Goal: Task Accomplishment & Management: Manage account settings

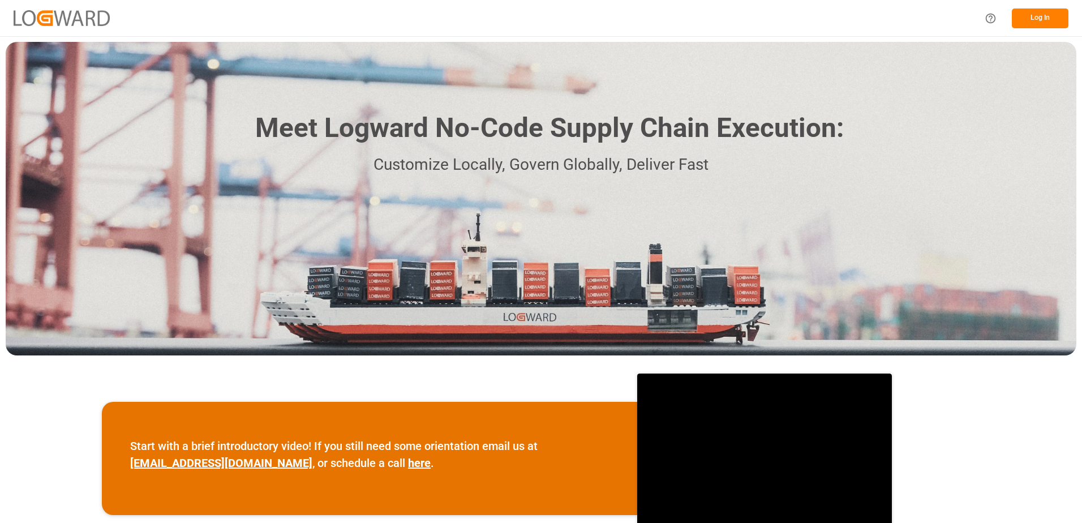
click at [1044, 19] on button "Log In" at bounding box center [1040, 18] width 57 height 20
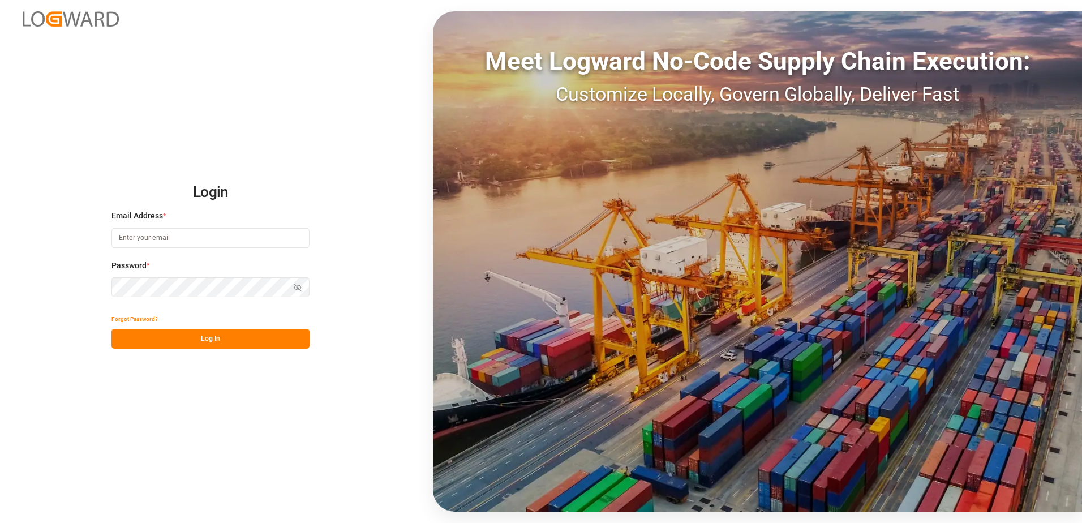
click at [165, 238] on input at bounding box center [211, 238] width 198 height 20
type input "[PERSON_NAME][EMAIL_ADDRESS][DOMAIN_NAME]"
click at [109, 284] on div "Login Email Address * [EMAIL_ADDRESS][DOMAIN_NAME] Password * Show password For…" at bounding box center [541, 261] width 1082 height 523
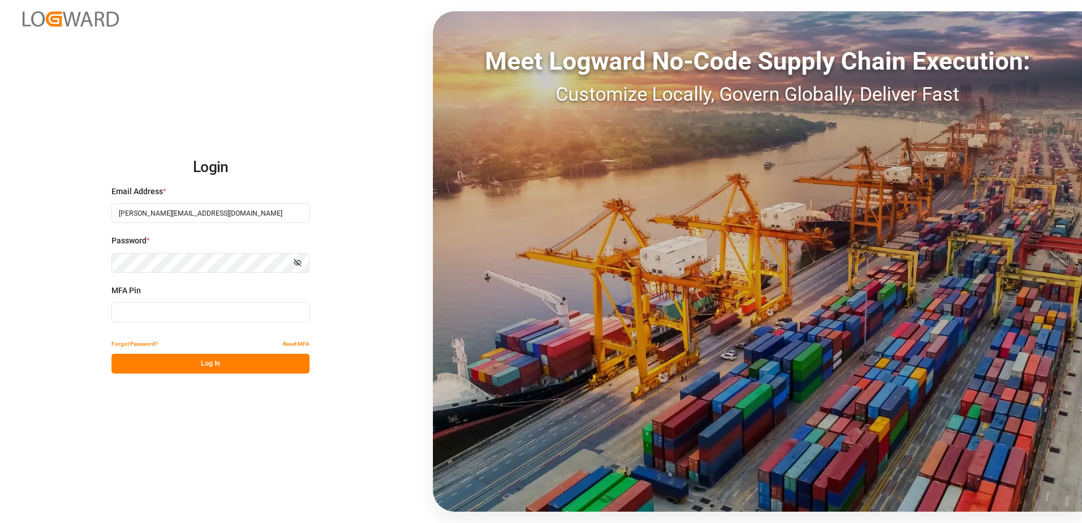
click at [147, 314] on input at bounding box center [211, 312] width 198 height 20
type input "118881"
click at [214, 362] on button "Log In" at bounding box center [211, 364] width 198 height 20
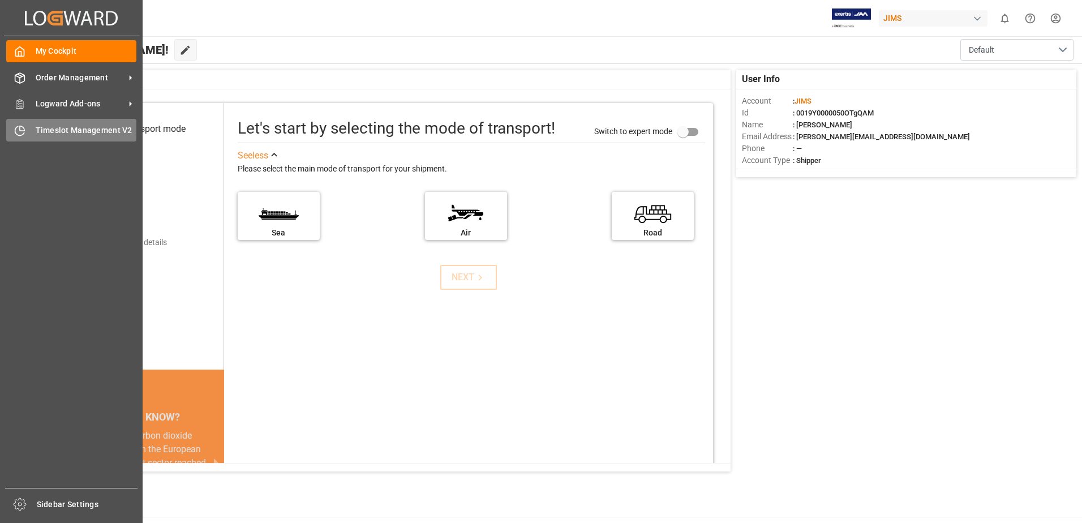
click at [52, 130] on span "Timeslot Management V2" at bounding box center [86, 131] width 101 height 12
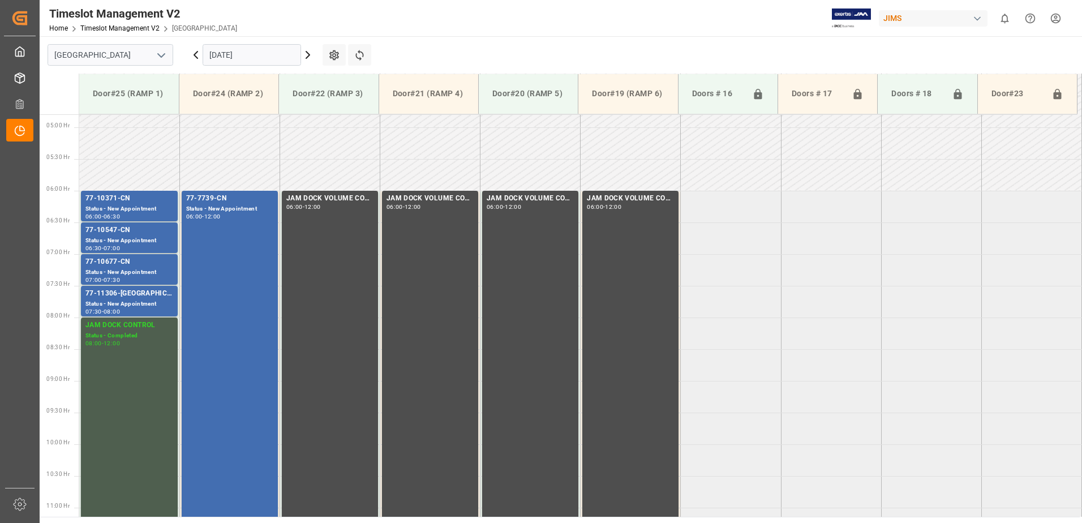
scroll to position [310, 0]
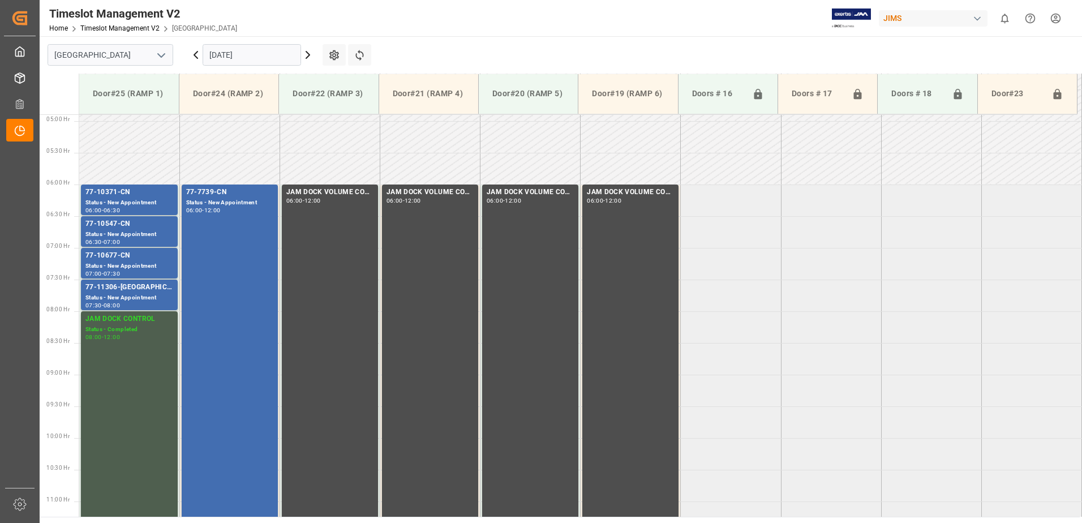
click at [307, 54] on icon at bounding box center [308, 55] width 14 height 14
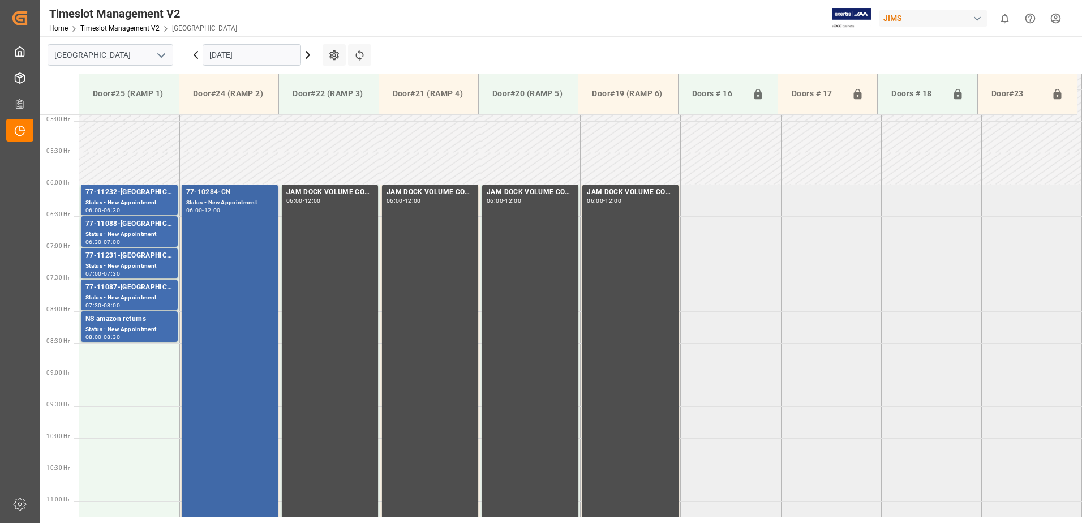
click at [210, 246] on div "77-10284-CN Status - New Appointment 06:00 - 12:00" at bounding box center [229, 374] width 87 height 375
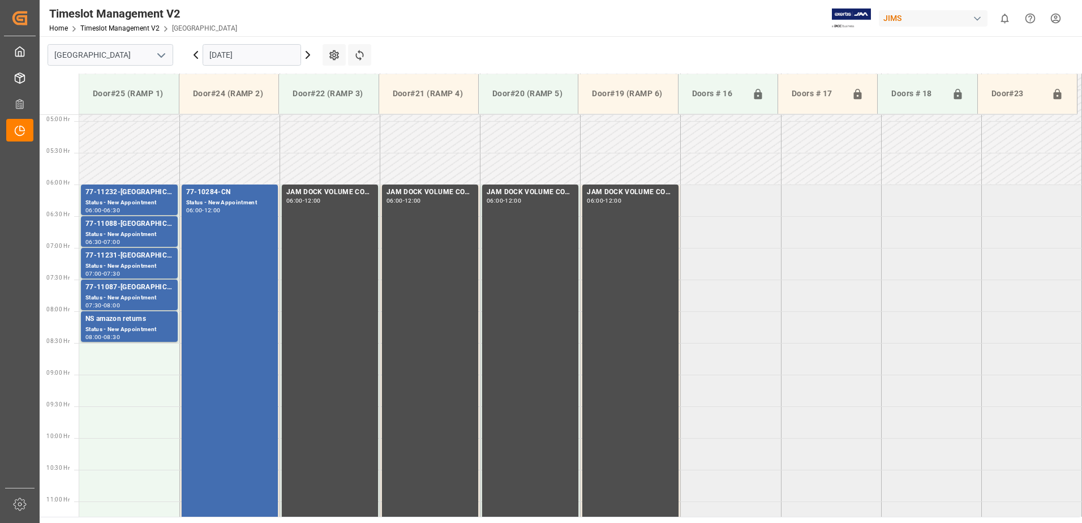
click at [307, 55] on icon at bounding box center [308, 55] width 14 height 14
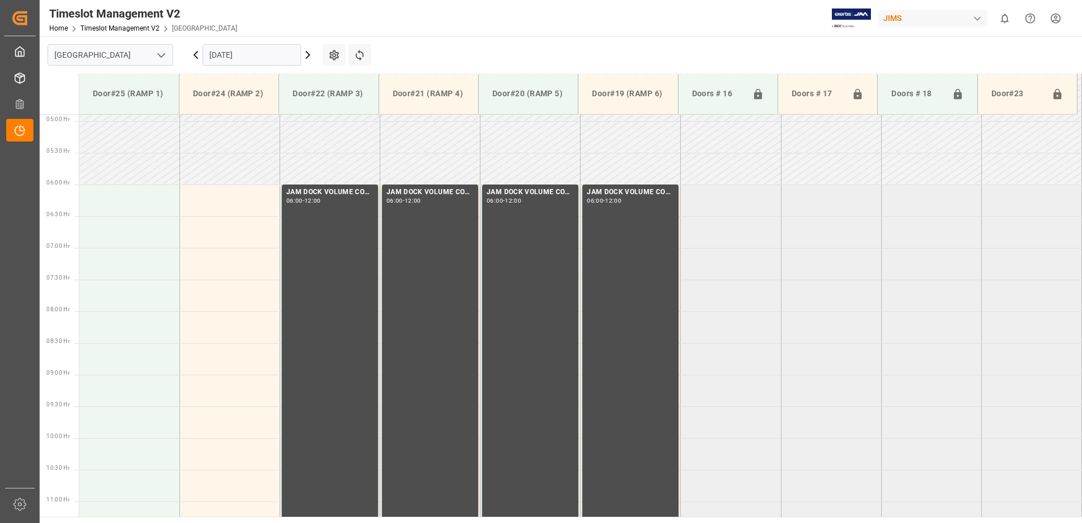
click at [307, 55] on icon at bounding box center [308, 55] width 14 height 14
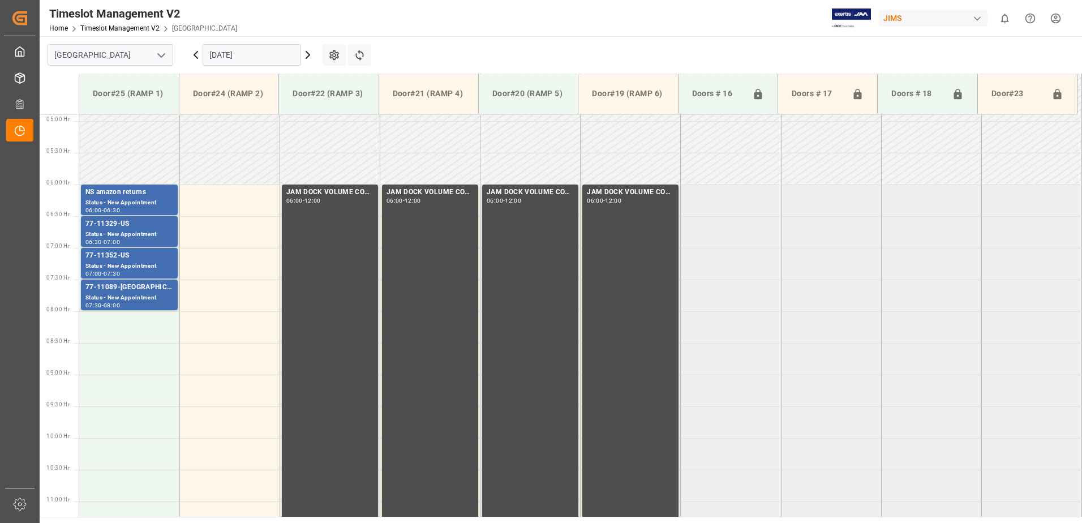
click at [251, 53] on input "[DATE]" at bounding box center [252, 55] width 98 height 22
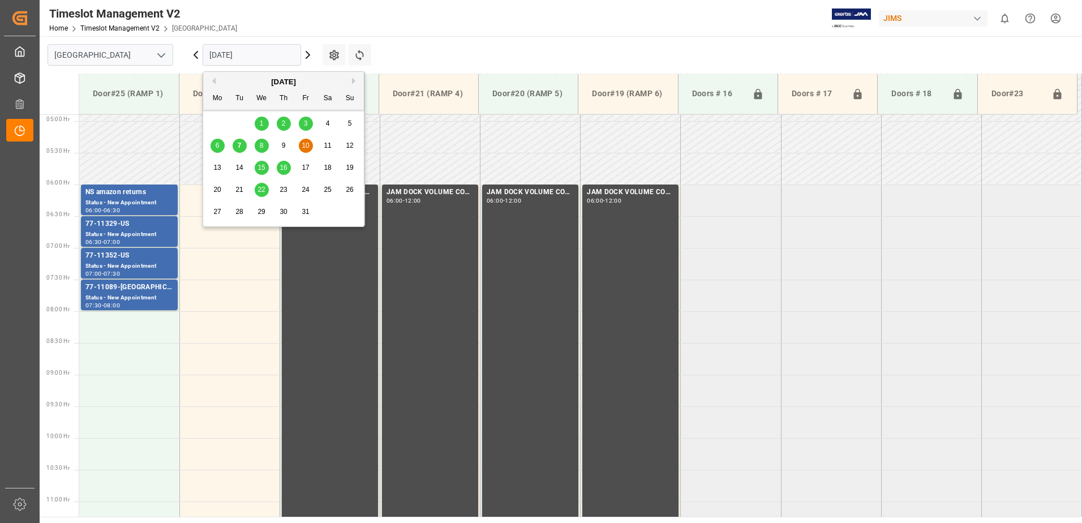
click at [239, 148] on span "7" at bounding box center [240, 146] width 4 height 8
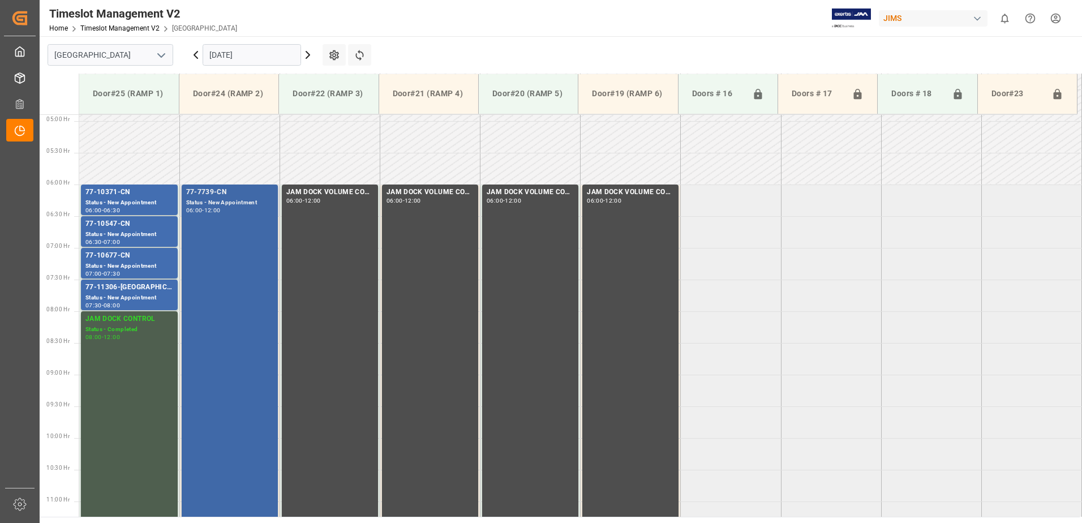
click at [220, 238] on div "77-7739-CN Status - New Appointment 06:00 - 12:00" at bounding box center [229, 374] width 87 height 375
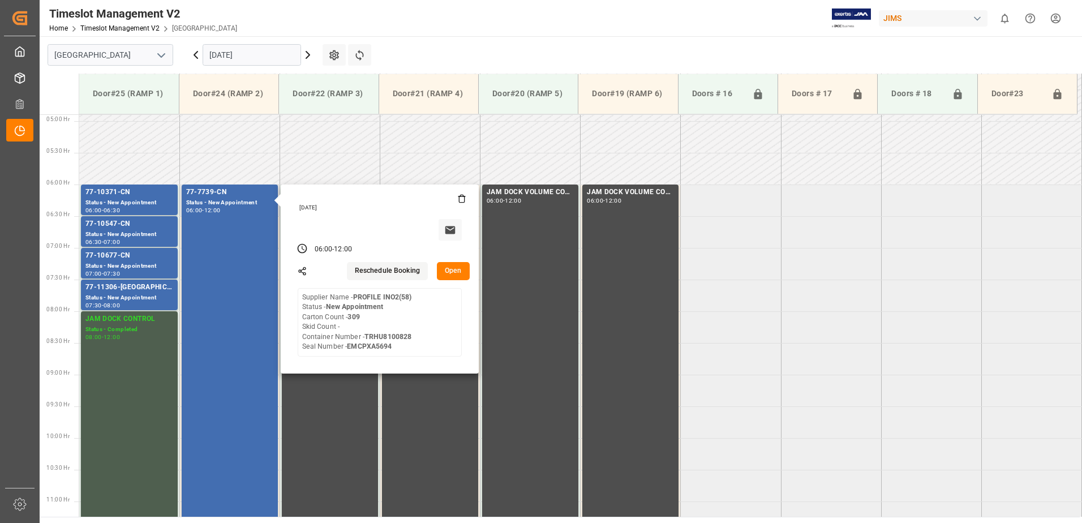
click at [457, 270] on button "Open" at bounding box center [453, 271] width 33 height 18
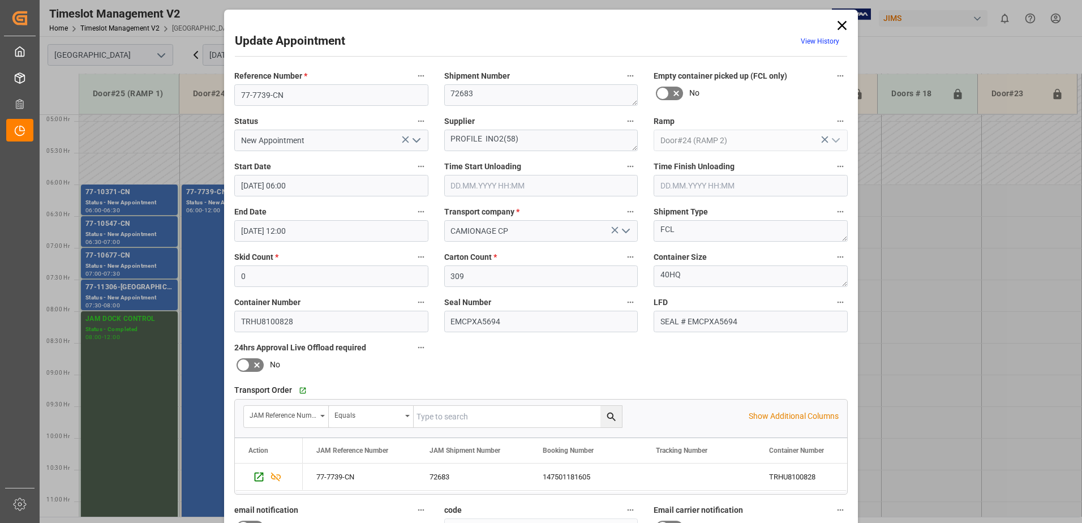
click at [414, 139] on icon "open menu" at bounding box center [417, 141] width 14 height 14
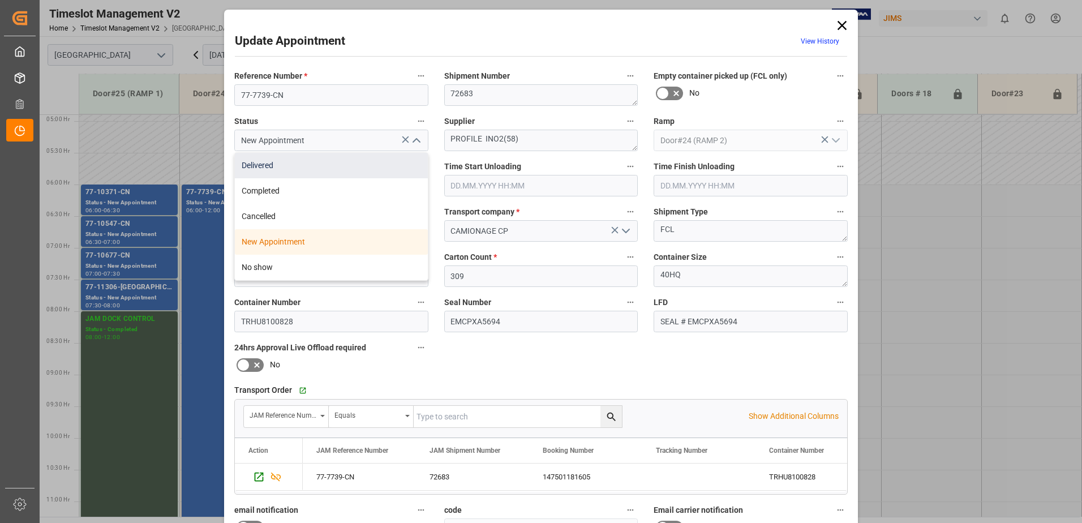
click at [325, 164] on div "Delivered" at bounding box center [331, 165] width 193 height 25
type input "Delivered"
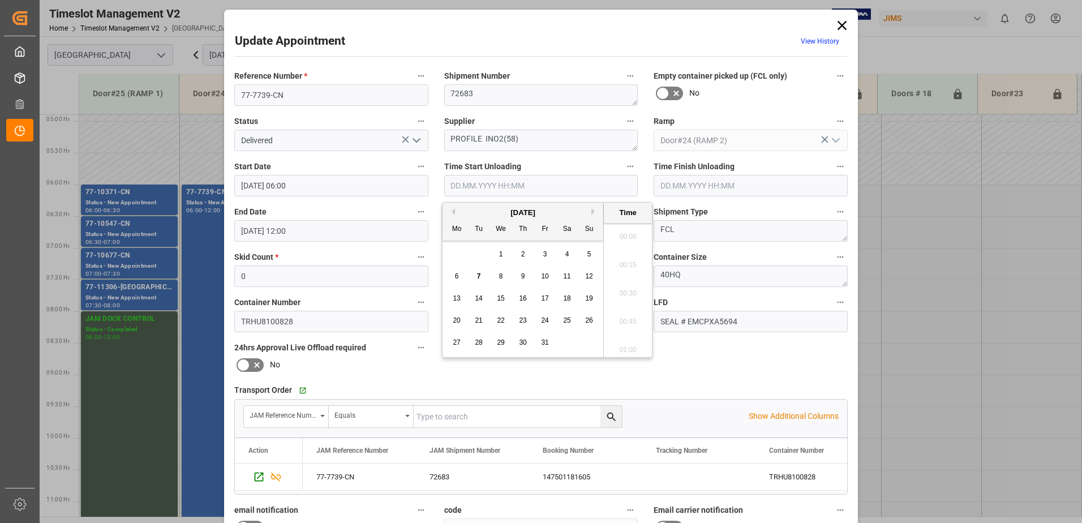
click at [499, 186] on input "text" at bounding box center [541, 186] width 194 height 22
click at [481, 276] on span "7" at bounding box center [479, 276] width 4 height 8
click at [624, 288] on li "06:30" at bounding box center [628, 290] width 48 height 28
type input "[DATE] 06:30"
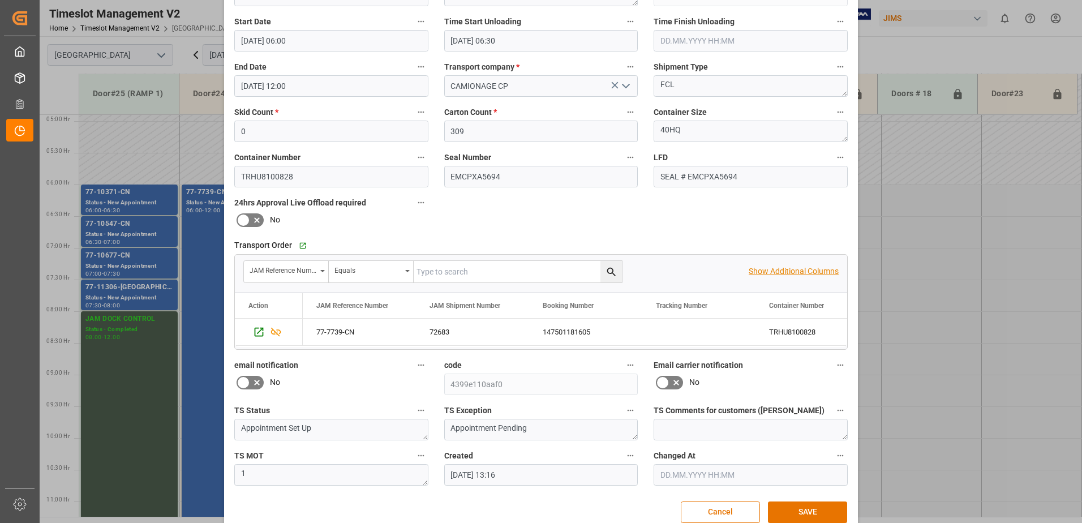
scroll to position [165, 0]
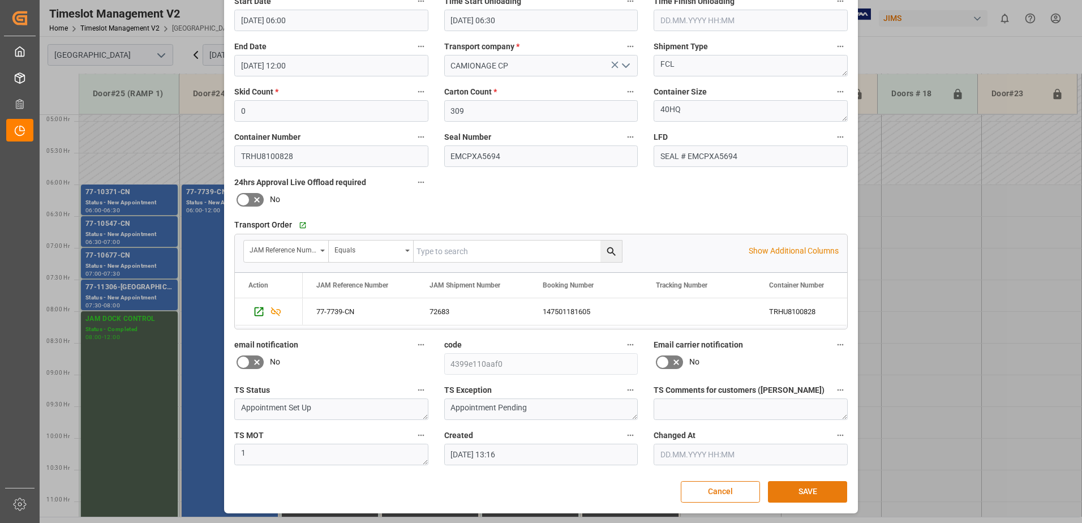
click at [804, 495] on button "SAVE" at bounding box center [807, 492] width 79 height 22
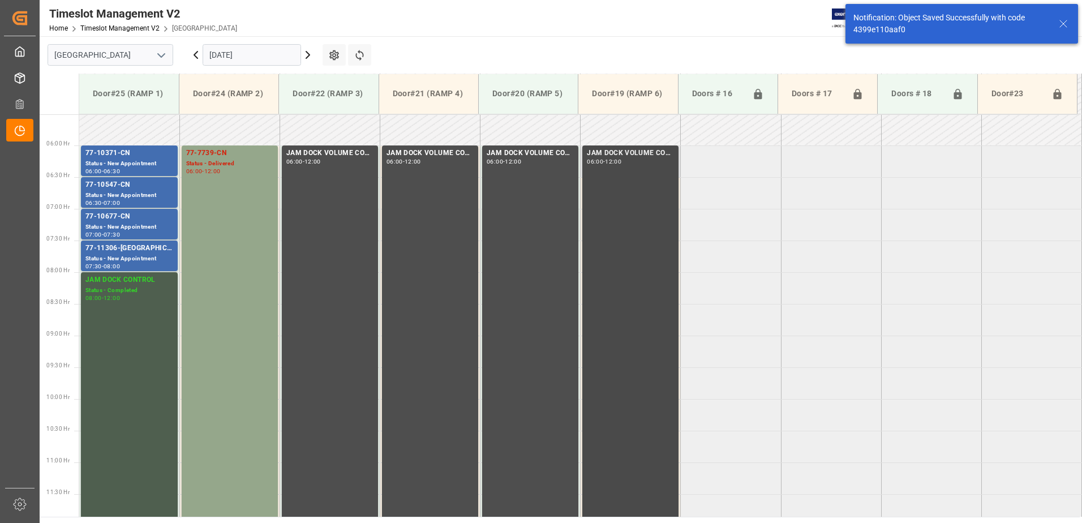
scroll to position [367, 0]
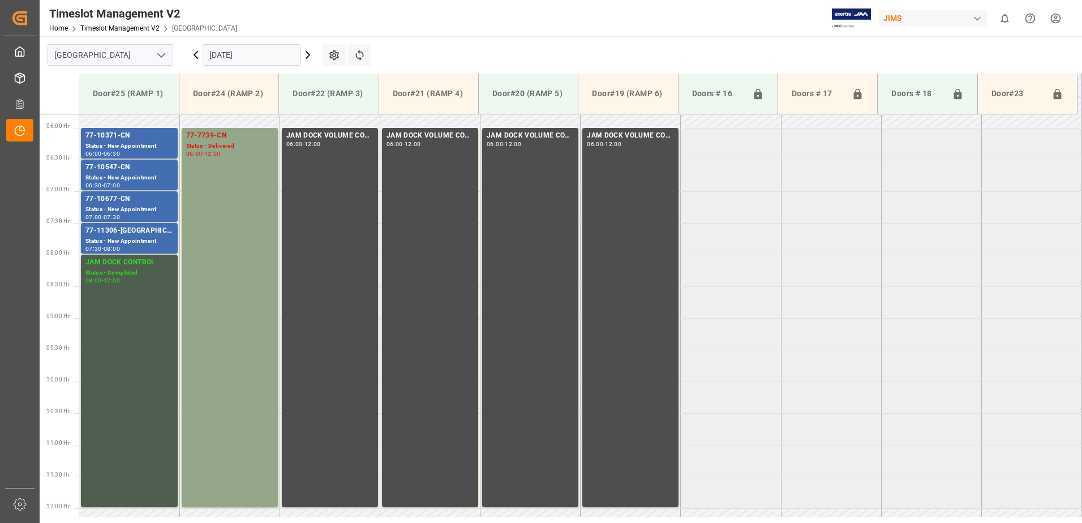
click at [196, 53] on icon at bounding box center [195, 55] width 3 height 7
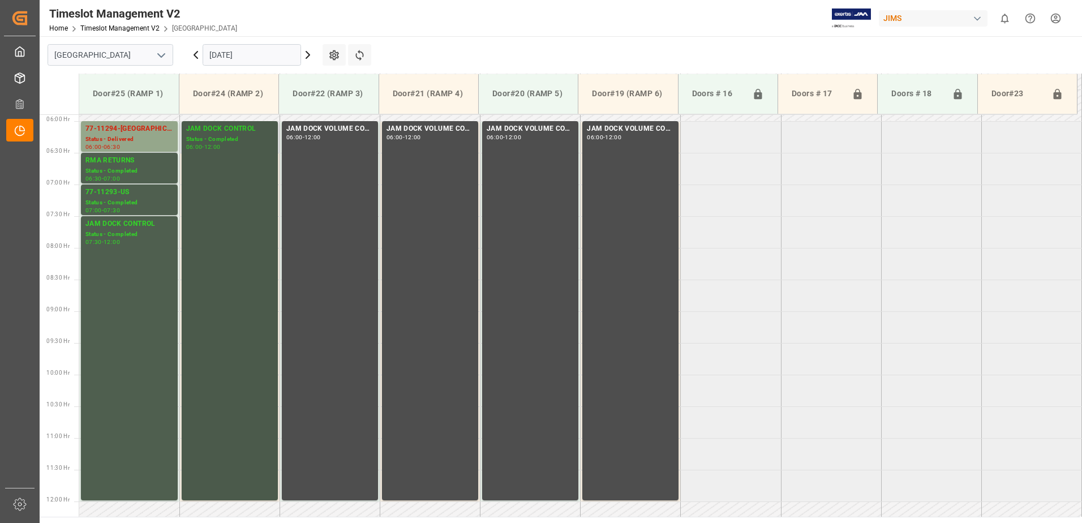
scroll to position [317, 0]
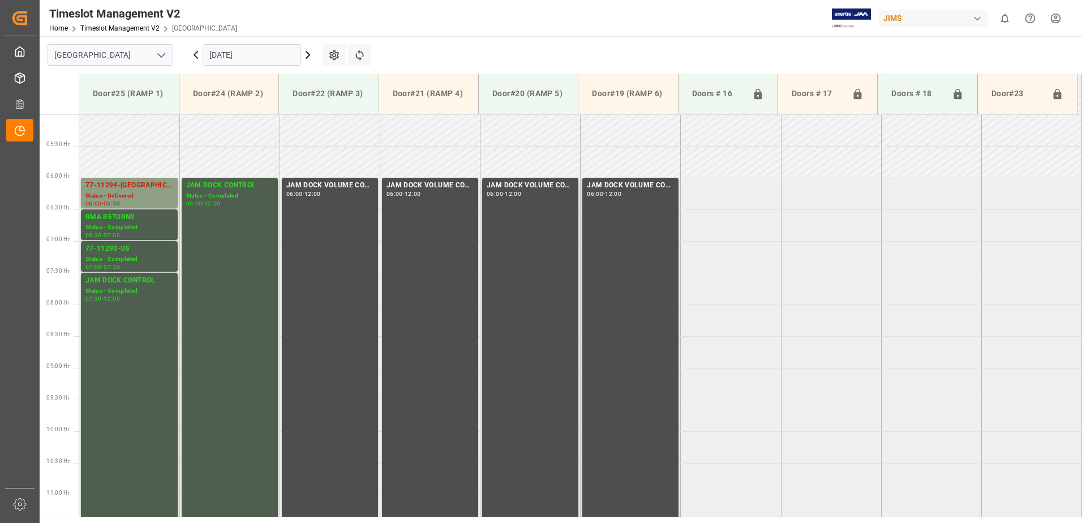
click at [117, 189] on div "77-11294-[GEOGRAPHIC_DATA]" at bounding box center [129, 185] width 88 height 11
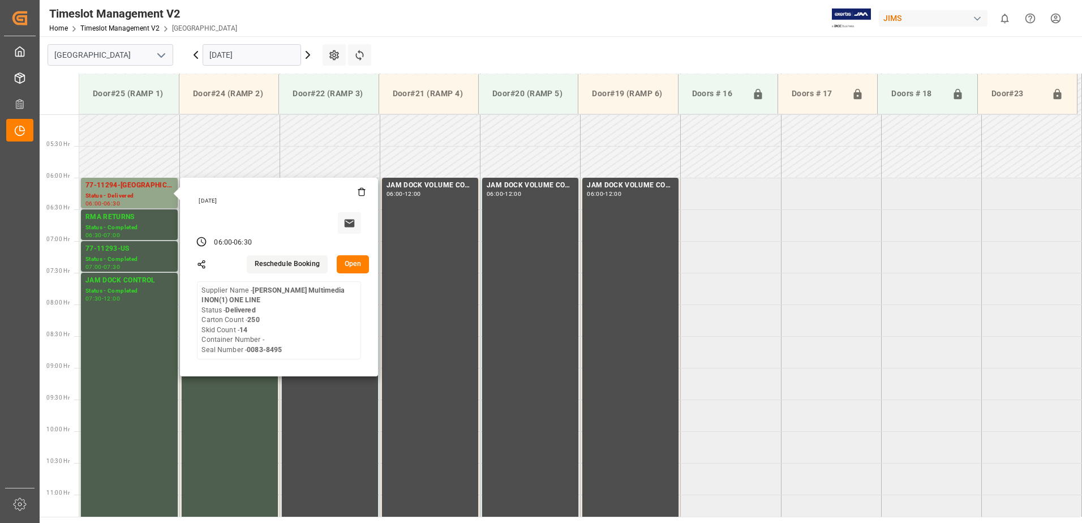
click at [359, 259] on button "Open" at bounding box center [353, 264] width 33 height 18
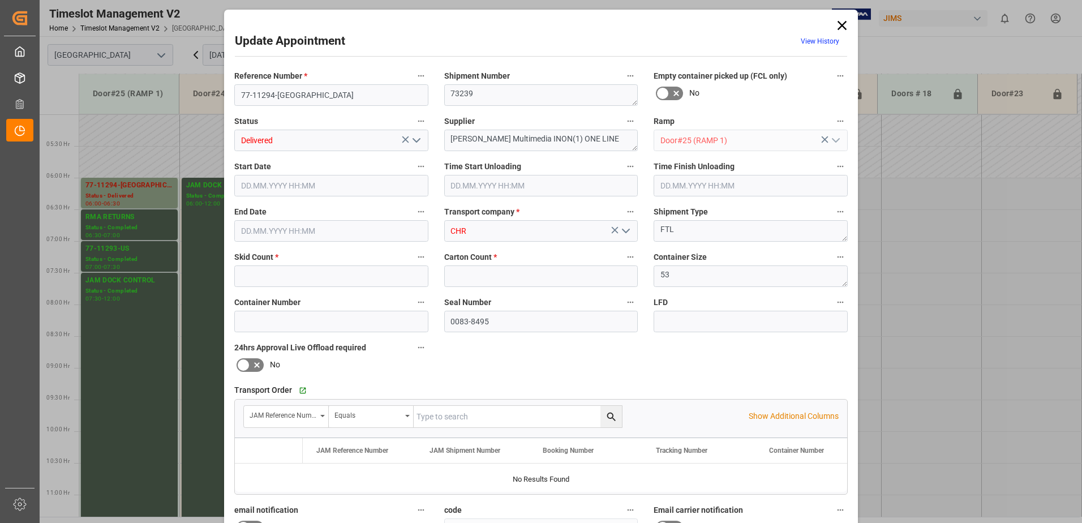
type input "14"
type input "250"
type input "[DATE] 06:00"
type input "[DATE] 10:30"
type input "[DATE] 06:30"
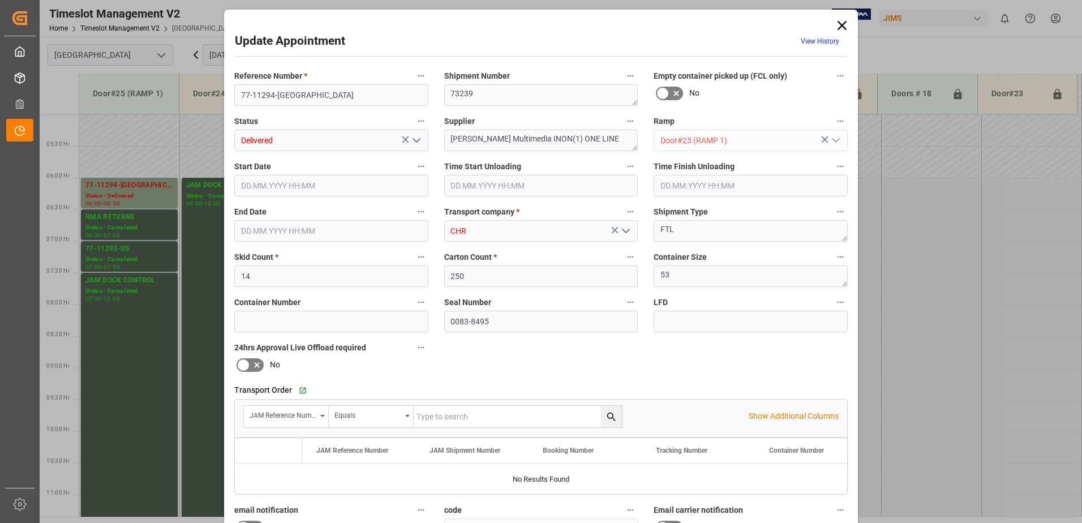
type input "[DATE] 13:23"
click at [255, 277] on input "14" at bounding box center [331, 276] width 194 height 22
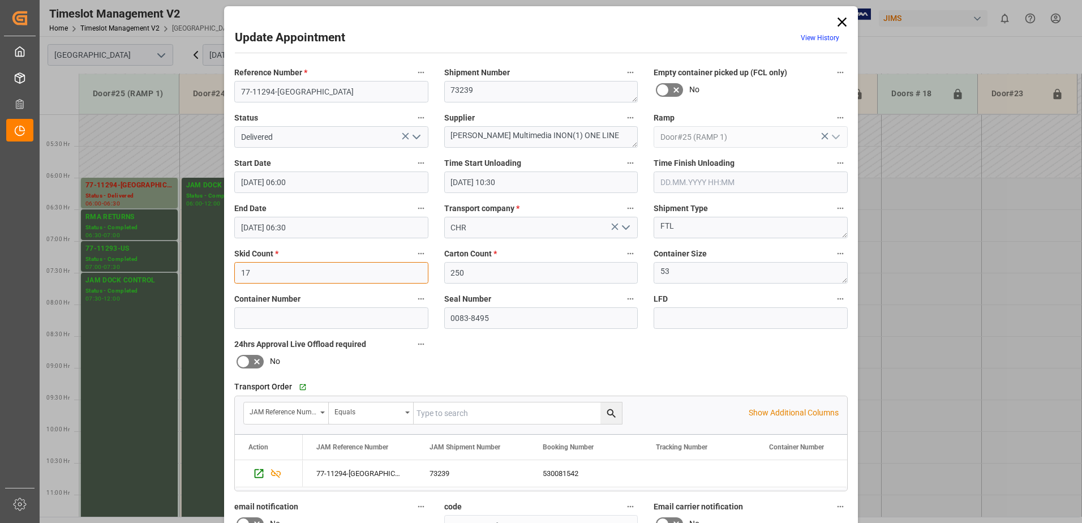
scroll to position [0, 0]
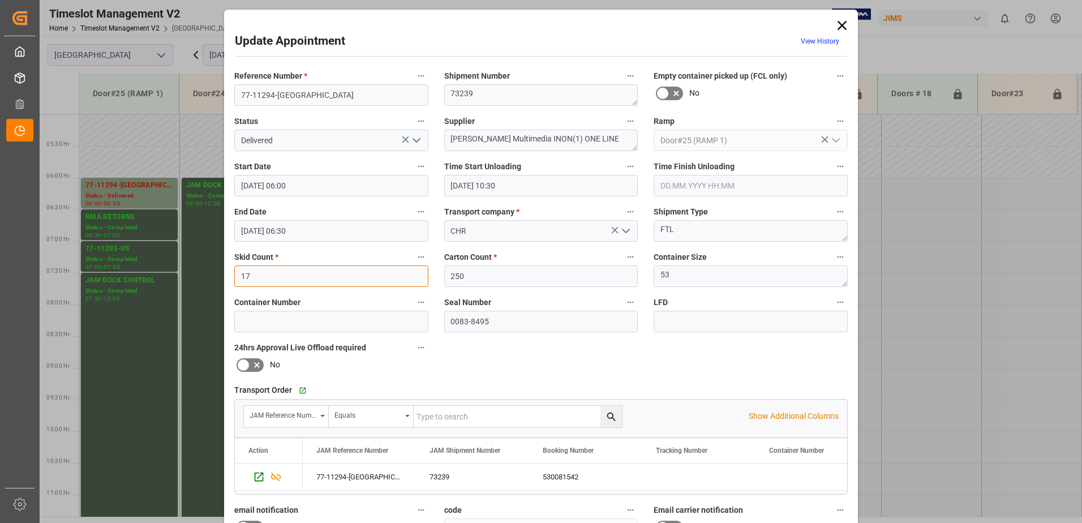
type input "17"
click at [415, 140] on icon "open menu" at bounding box center [417, 141] width 14 height 14
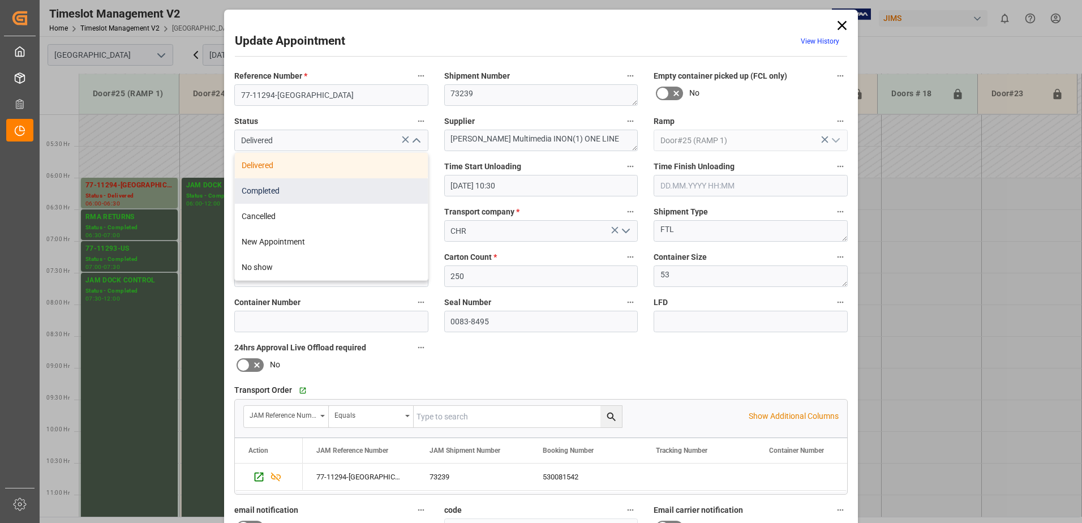
click at [345, 187] on div "Completed" at bounding box center [331, 190] width 193 height 25
type input "Completed"
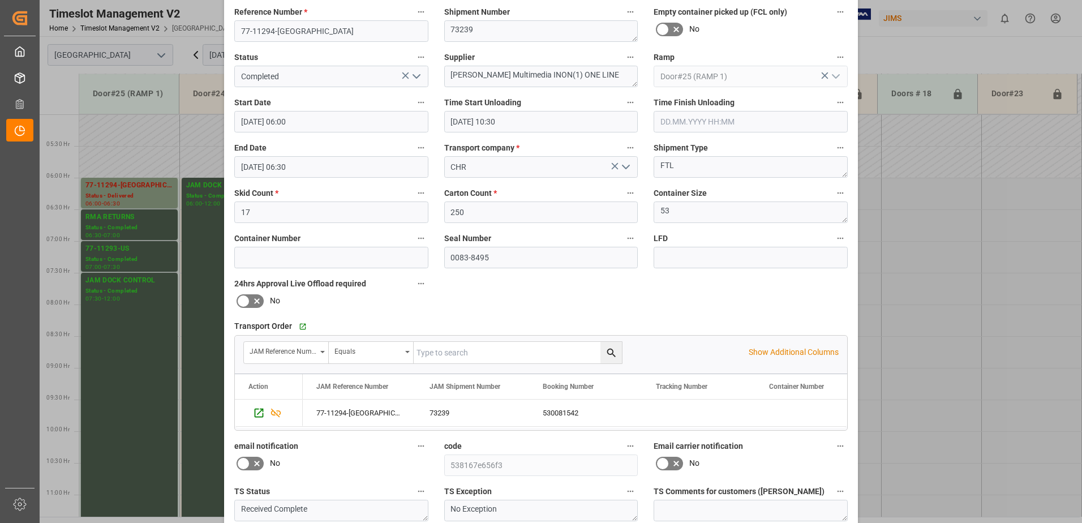
scroll to position [165, 0]
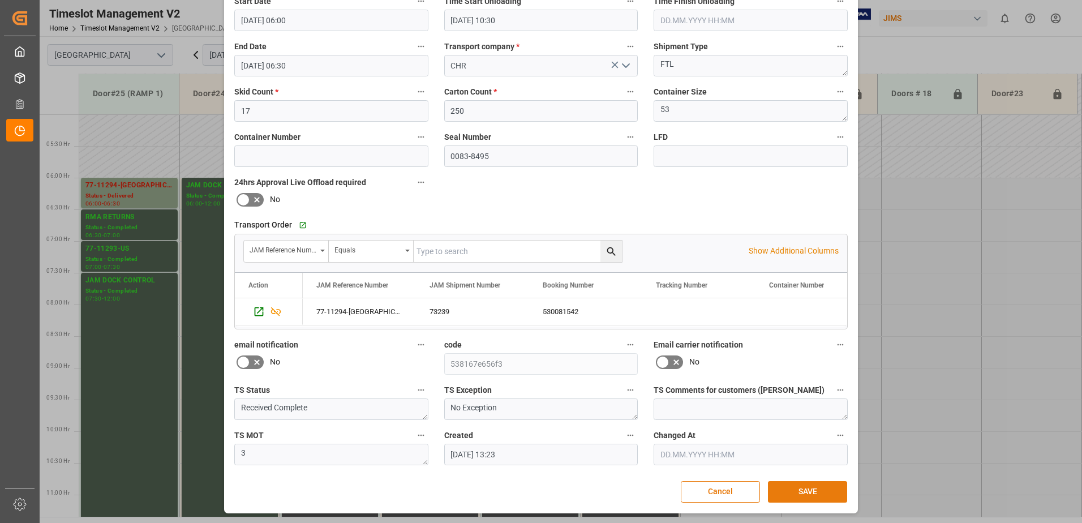
click at [809, 490] on button "SAVE" at bounding box center [807, 492] width 79 height 22
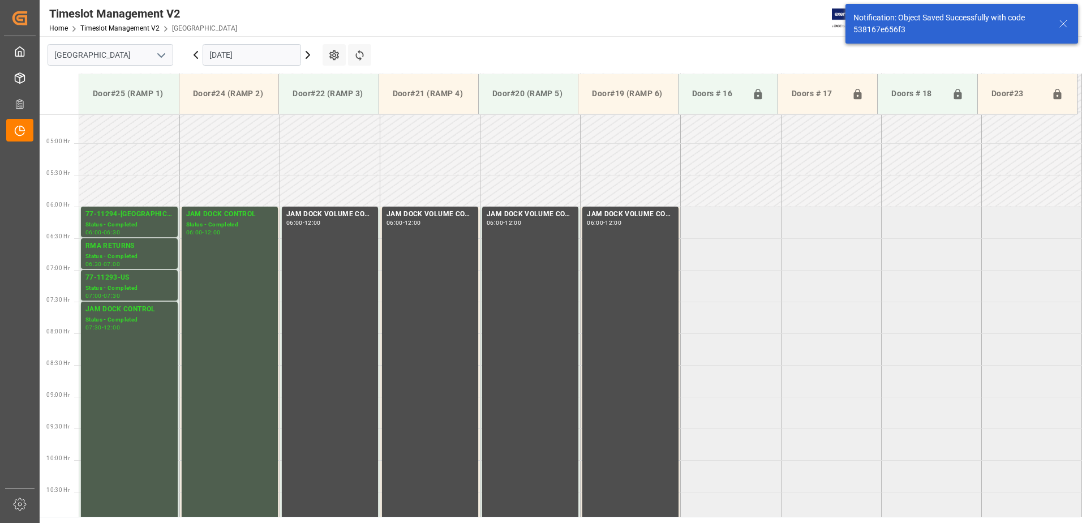
scroll to position [310, 0]
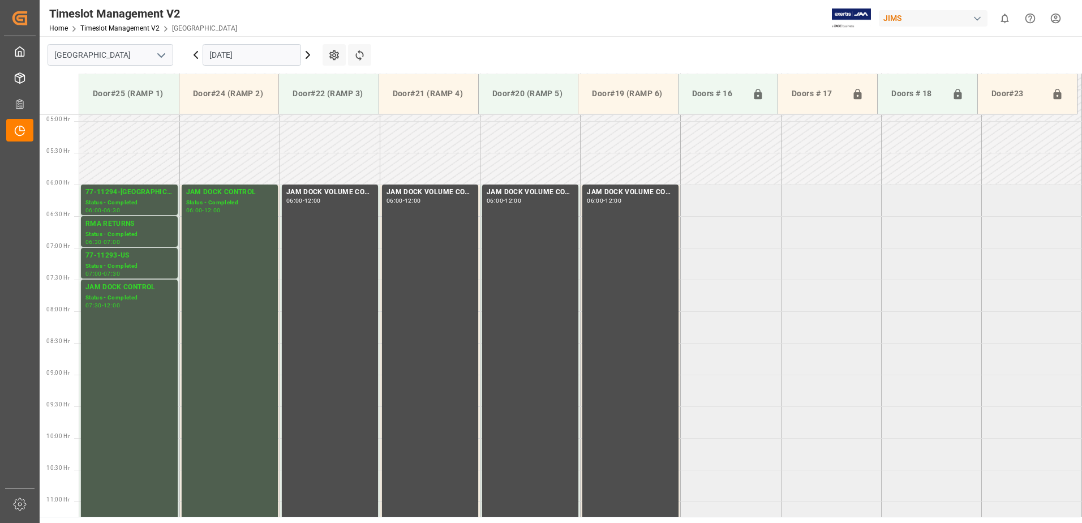
click at [308, 58] on icon at bounding box center [308, 55] width 14 height 14
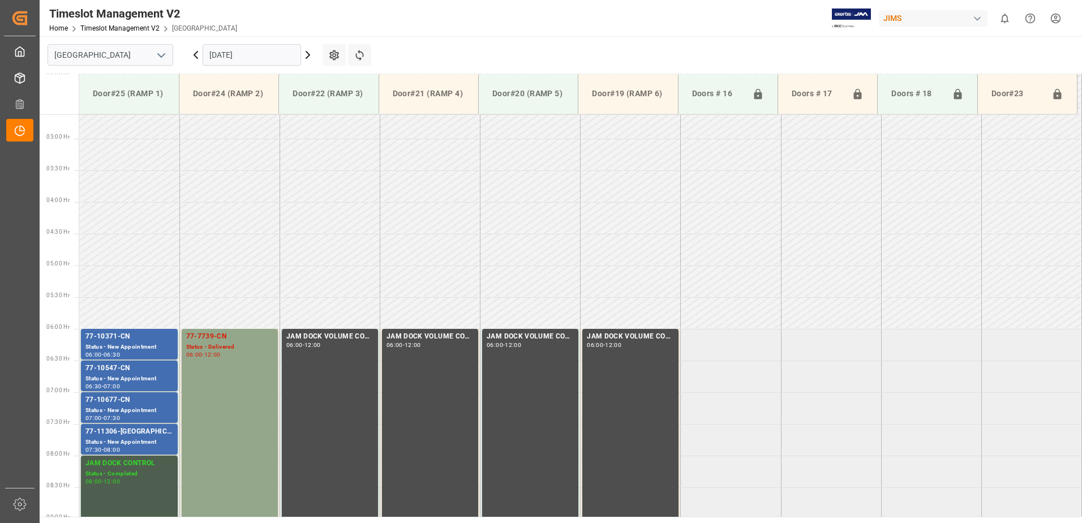
scroll to position [374, 0]
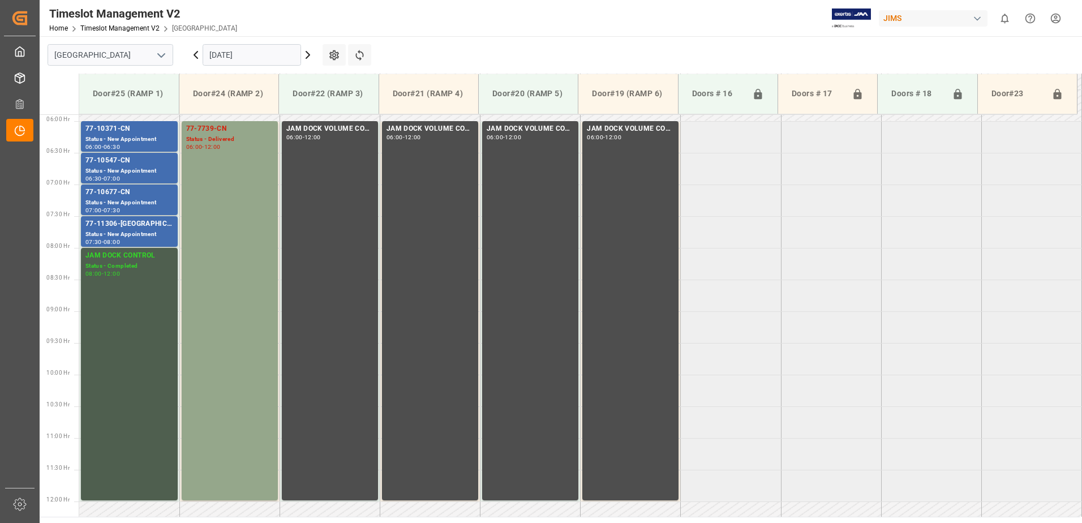
click at [307, 55] on icon at bounding box center [308, 55] width 14 height 14
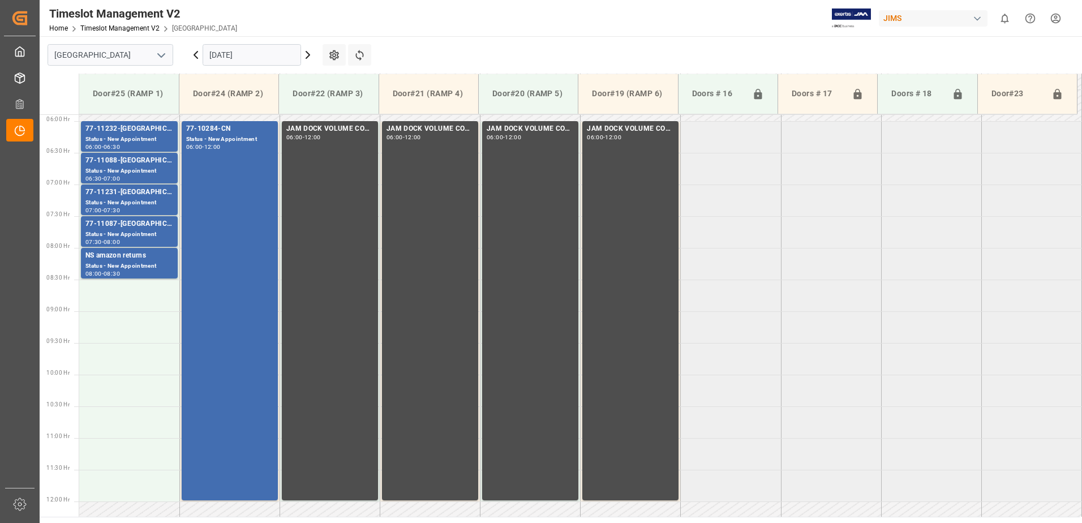
click at [308, 55] on icon at bounding box center [308, 55] width 14 height 14
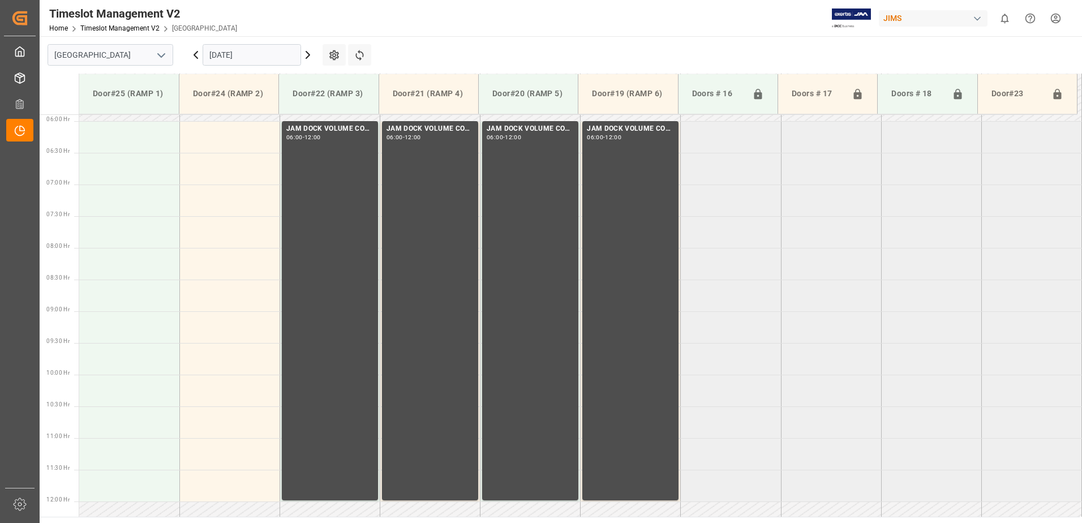
click at [308, 55] on icon at bounding box center [308, 55] width 14 height 14
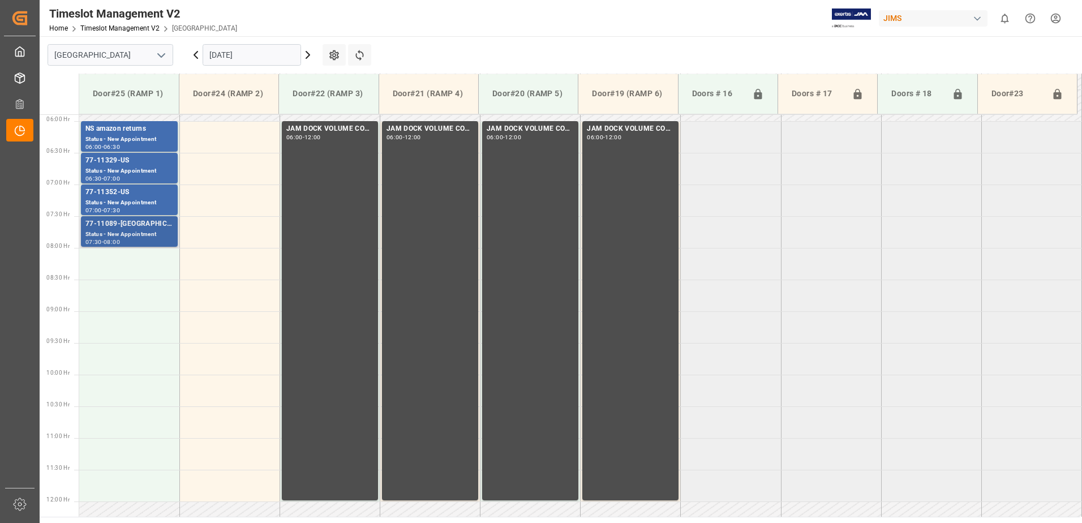
click at [129, 228] on div "77-11089-[GEOGRAPHIC_DATA]" at bounding box center [129, 223] width 88 height 11
click at [119, 187] on div "77-11352-US" at bounding box center [129, 192] width 88 height 11
click at [117, 164] on div "77-11329-US" at bounding box center [129, 160] width 88 height 11
